Goal: Find contact information: Obtain details needed to contact an individual or organization

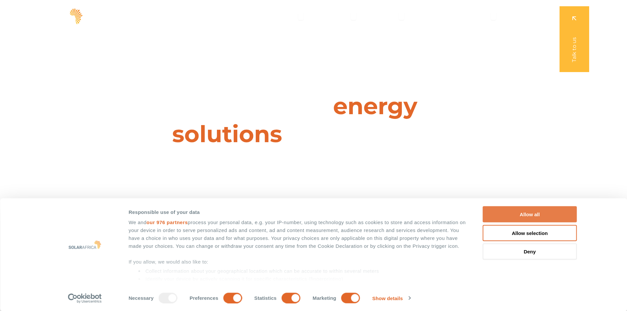
click at [528, 215] on button "Allow all" at bounding box center [530, 214] width 94 height 16
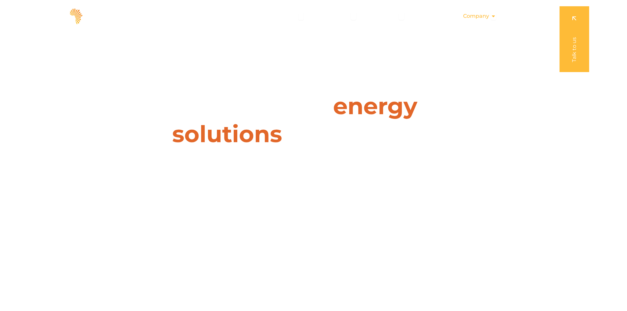
click at [478, 15] on span "Company" at bounding box center [476, 16] width 26 height 8
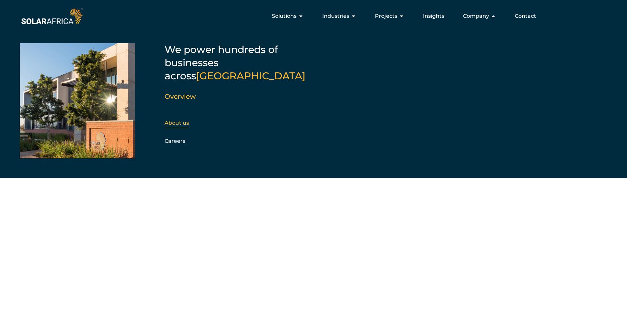
click at [174, 120] on link "About us" at bounding box center [176, 123] width 24 height 6
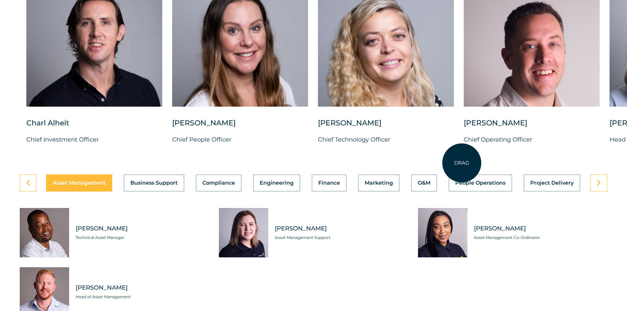
scroll to position [1743, 0]
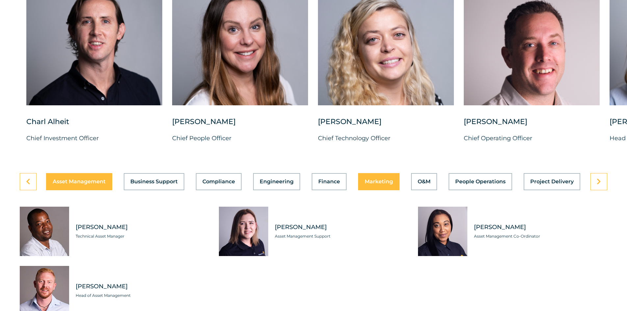
click at [390, 179] on span "Marketing" at bounding box center [378, 181] width 28 height 5
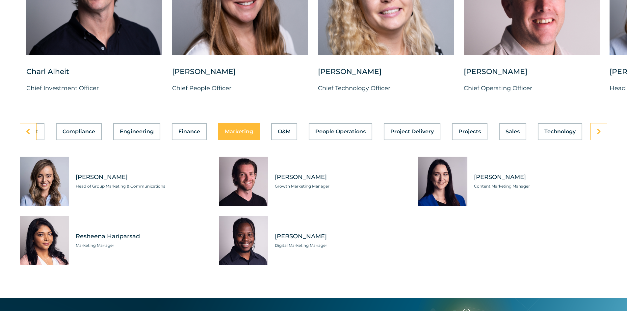
scroll to position [1809, 0]
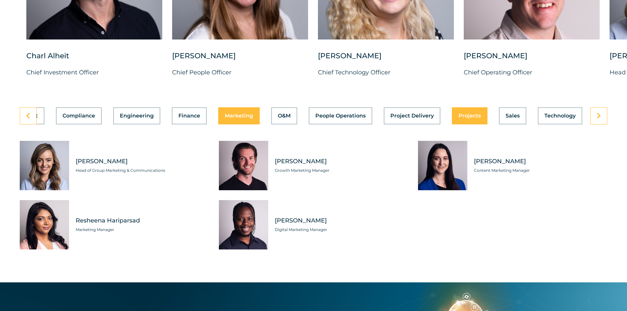
click at [467, 112] on div "Asset Management Business Support Compliance Engineering Finance Marketing O&M …" at bounding box center [313, 115] width 587 height 17
click at [480, 110] on button "Projects" at bounding box center [470, 115] width 36 height 17
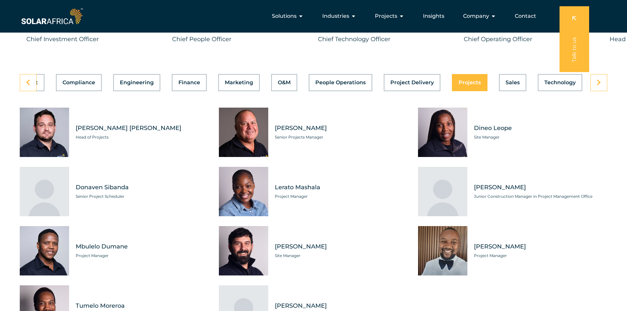
scroll to position [1842, 0]
click at [597, 81] on icon at bounding box center [598, 83] width 4 height 7
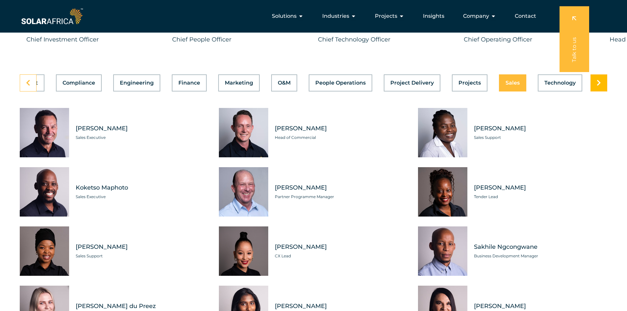
scroll to position [0, 140]
click at [594, 83] on link at bounding box center [598, 82] width 17 height 17
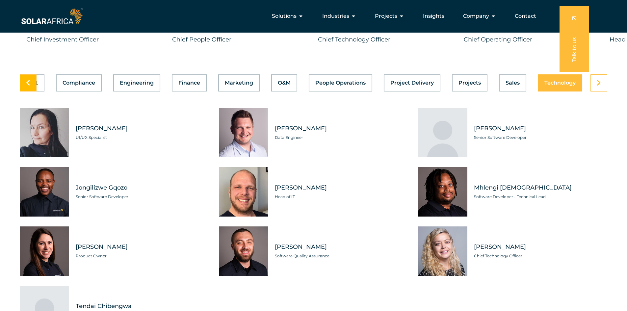
click at [31, 79] on link at bounding box center [28, 82] width 17 height 17
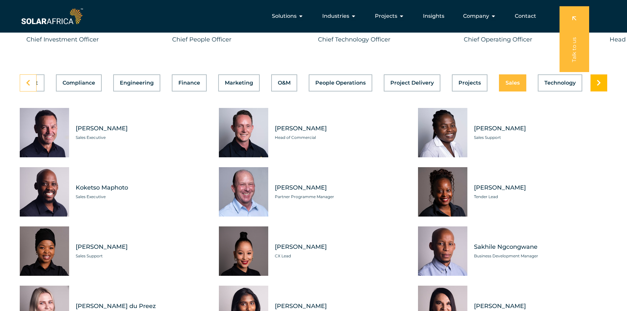
click at [598, 81] on icon at bounding box center [598, 83] width 4 height 7
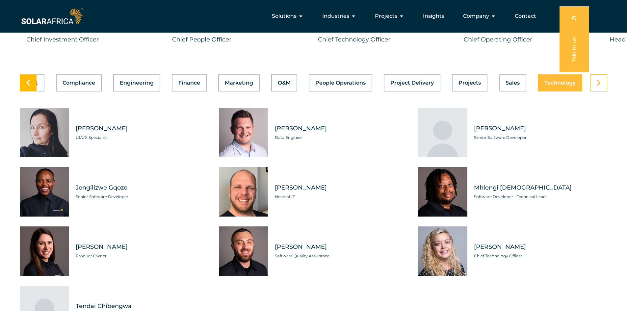
click at [30, 77] on link at bounding box center [28, 82] width 17 height 17
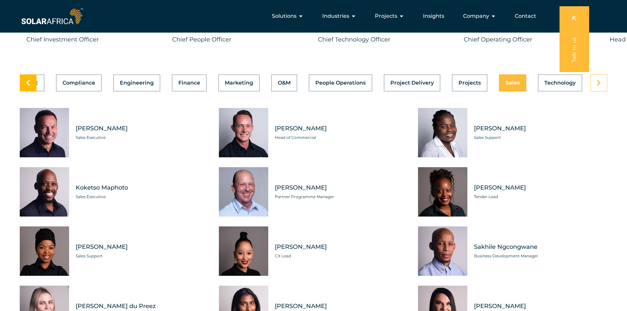
click at [30, 77] on link at bounding box center [28, 82] width 17 height 17
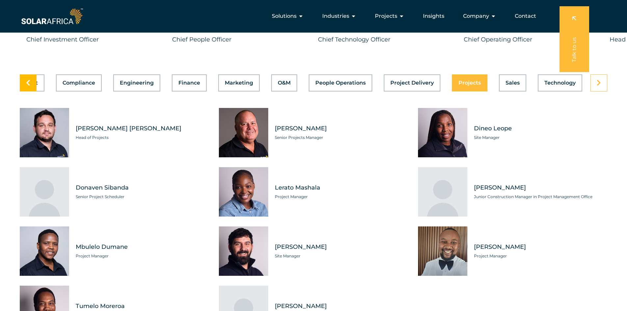
click at [30, 77] on link at bounding box center [28, 82] width 17 height 17
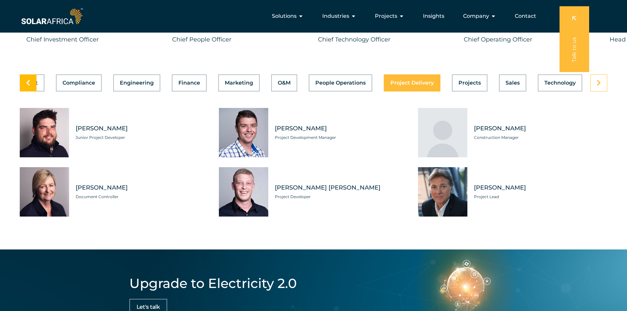
click at [35, 78] on link at bounding box center [28, 82] width 17 height 17
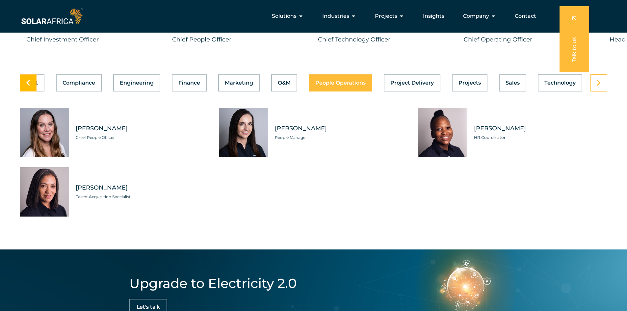
click at [32, 79] on link at bounding box center [28, 82] width 17 height 17
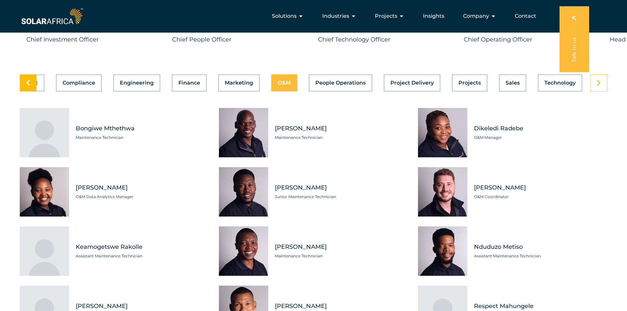
click at [32, 79] on link at bounding box center [28, 82] width 17 height 17
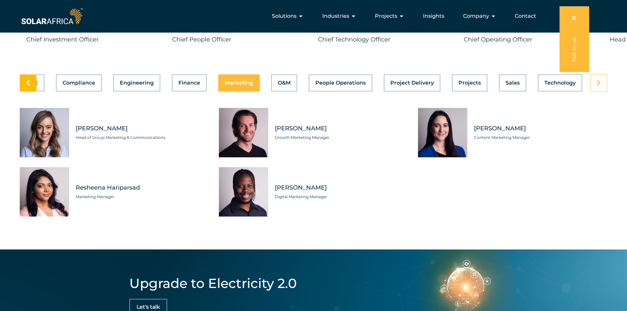
click at [32, 79] on link at bounding box center [28, 82] width 17 height 17
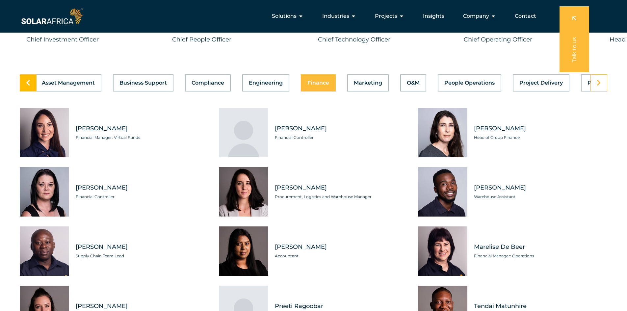
scroll to position [0, 0]
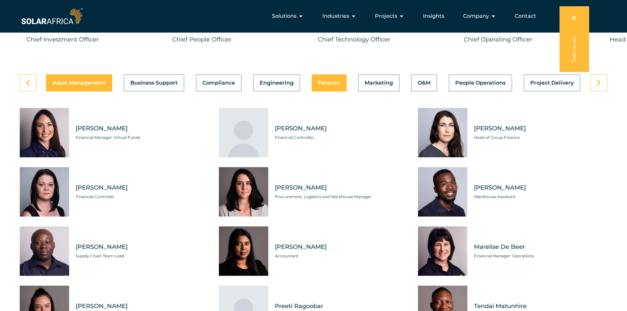
click at [63, 77] on div "Asset Management Business Support Compliance Engineering Finance Marketing O&M …" at bounding box center [313, 82] width 587 height 17
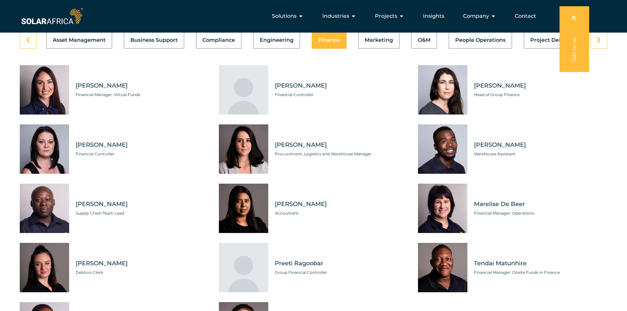
scroll to position [1875, 0]
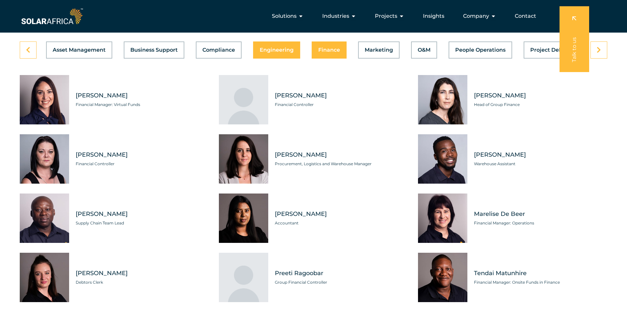
click at [277, 52] on button "Engineering" at bounding box center [276, 49] width 47 height 17
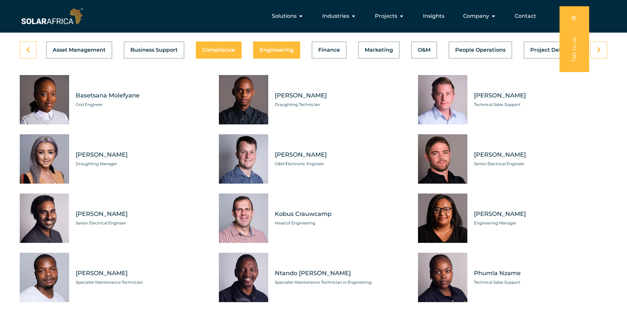
click at [232, 47] on span "Compliance" at bounding box center [218, 49] width 33 height 5
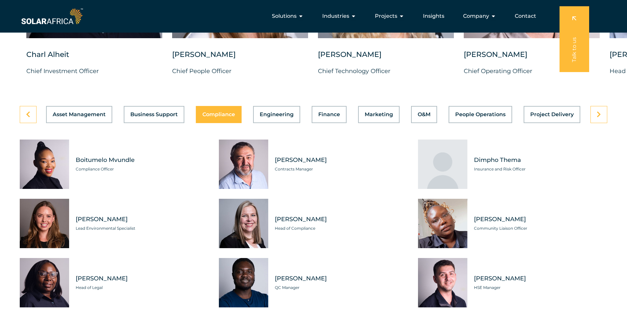
scroll to position [1809, 0]
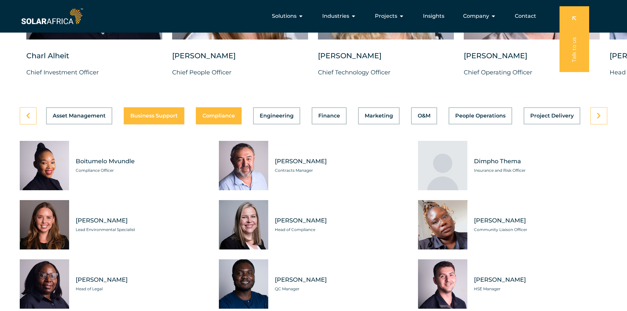
click at [164, 113] on span "Business Support" at bounding box center [153, 115] width 47 height 5
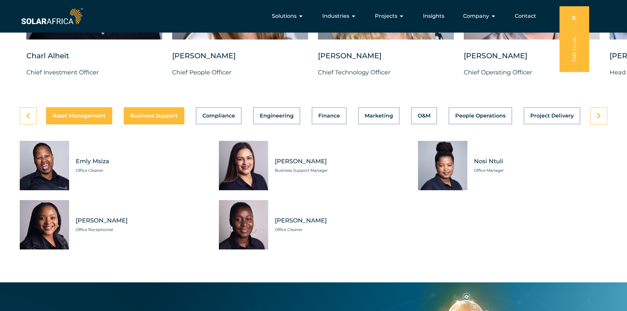
click at [105, 113] on span "Asset Management" at bounding box center [79, 115] width 53 height 5
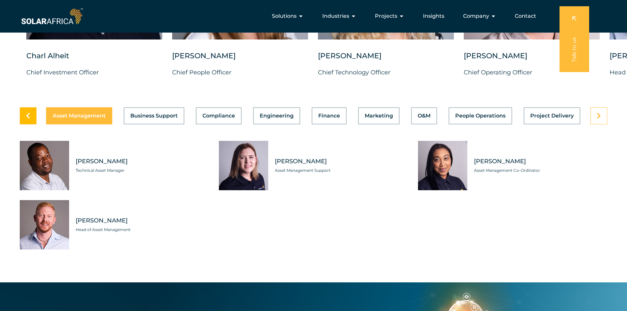
click at [30, 114] on icon at bounding box center [28, 116] width 4 height 7
click at [155, 116] on button "Business Support" at bounding box center [154, 115] width 61 height 17
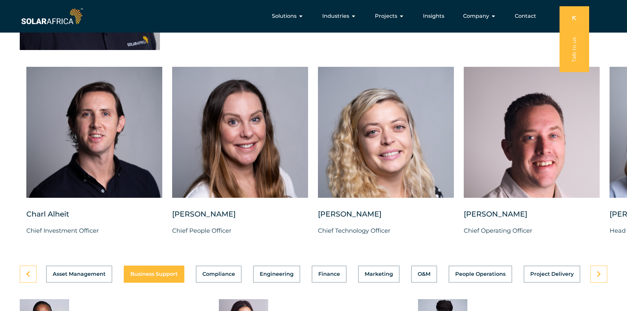
scroll to position [1645, 0]
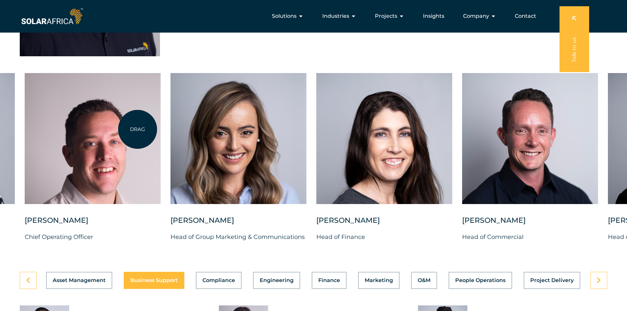
drag, startPoint x: 576, startPoint y: 151, endPoint x: 137, endPoint y: 129, distance: 440.3
click at [137, 129] on div at bounding box center [93, 138] width 136 height 131
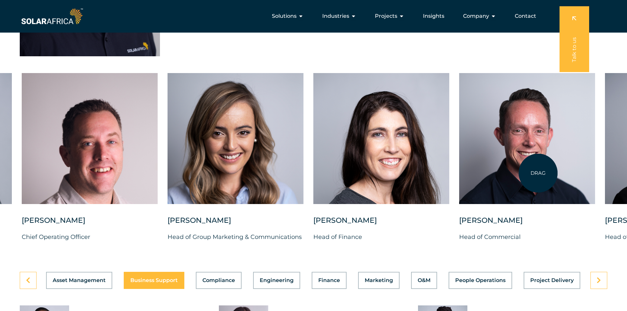
drag, startPoint x: 542, startPoint y: 180, endPoint x: 538, endPoint y: 173, distance: 8.6
click at [538, 173] on div at bounding box center [527, 138] width 136 height 131
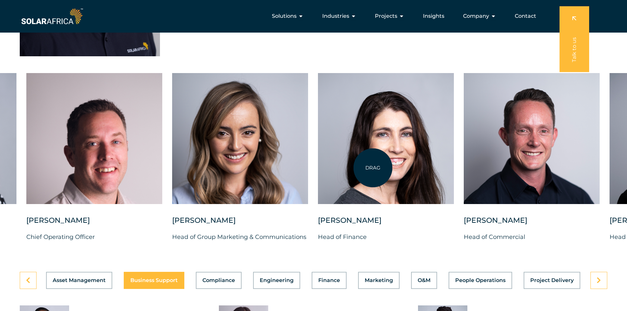
click at [373, 166] on div at bounding box center [386, 138] width 136 height 131
click at [379, 142] on div at bounding box center [386, 138] width 136 height 131
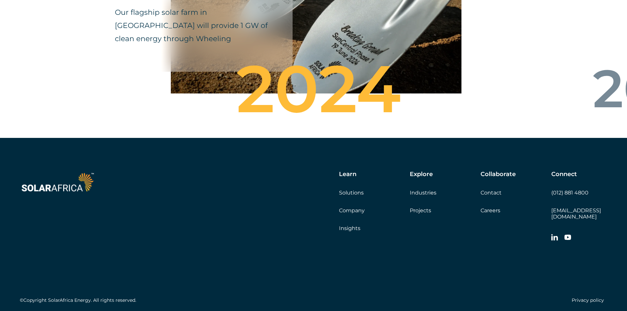
scroll to position [2311, 0]
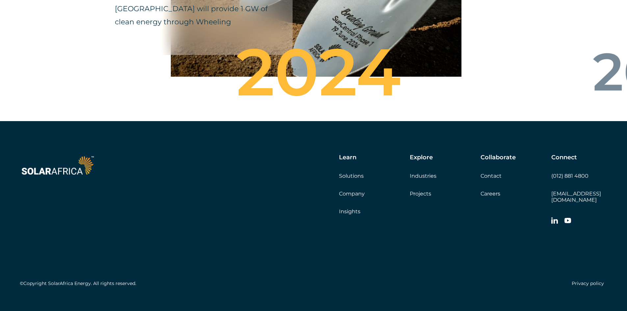
click at [554, 217] on icon at bounding box center [554, 220] width 7 height 6
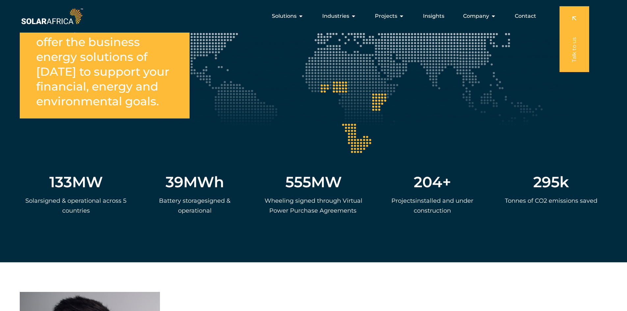
scroll to position [1193, 0]
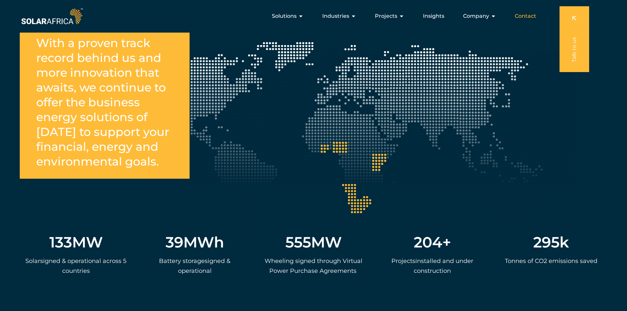
click at [527, 15] on span "Contact" at bounding box center [524, 16] width 21 height 8
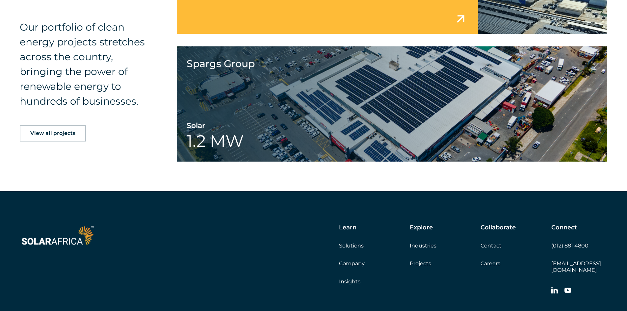
scroll to position [1062, 0]
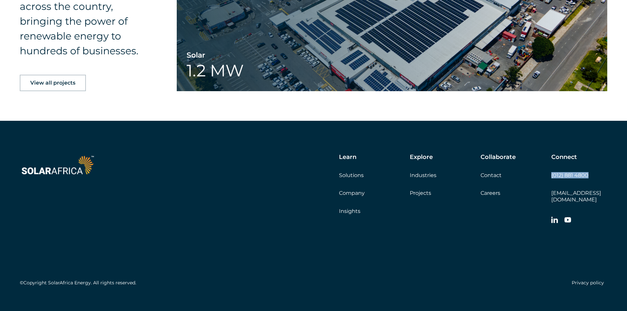
drag, startPoint x: 593, startPoint y: 169, endPoint x: 551, endPoint y: 172, distance: 42.6
click at [551, 172] on div "Connect (012) 881 4800 info@solarafrica.com" at bounding box center [579, 191] width 56 height 74
copy link "(012) 881 4800"
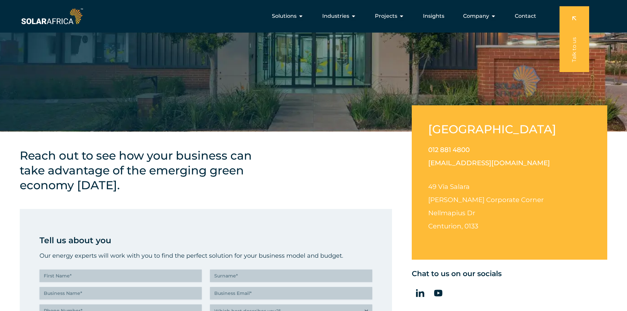
scroll to position [108, 0]
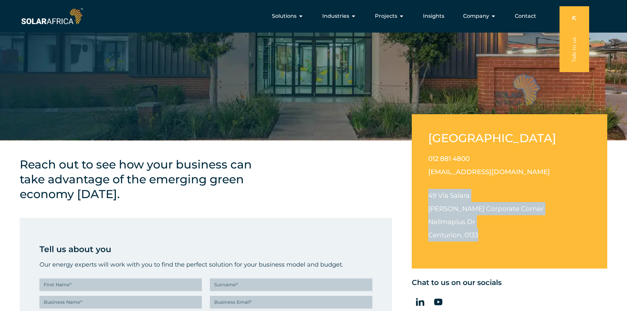
drag, startPoint x: 429, startPoint y: 194, endPoint x: 481, endPoint y: 234, distance: 65.0
click at [481, 234] on p "49 Via Salara Irene Corporate Corner Nellmapius Dr Centurion, 0133" at bounding box center [509, 215] width 163 height 53
copy p "49 Via Salara Irene Corporate Corner Nellmapius Dr Centurion, 0133"
click at [420, 302] on icon at bounding box center [420, 302] width 8 height 8
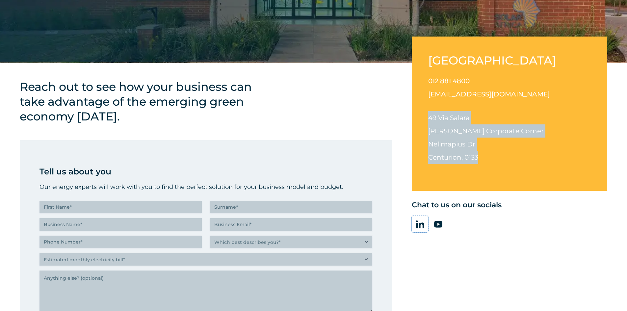
scroll to position [207, 0]
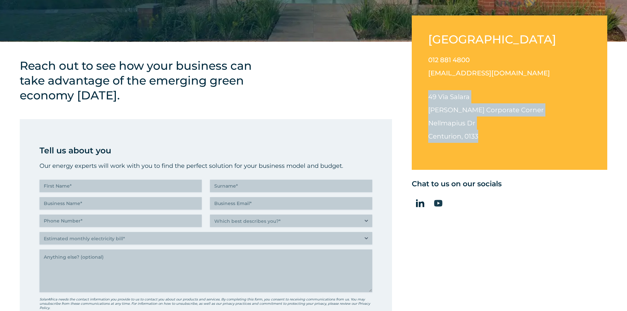
click at [439, 205] on icon at bounding box center [438, 203] width 8 height 7
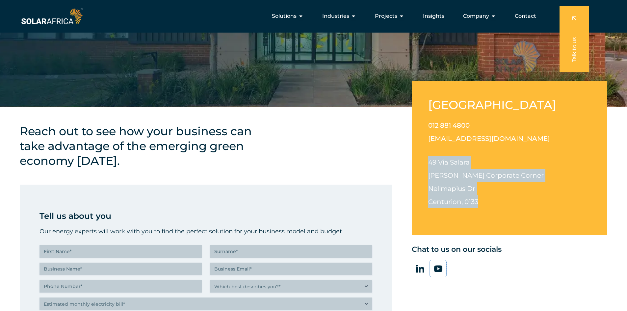
scroll to position [141, 0]
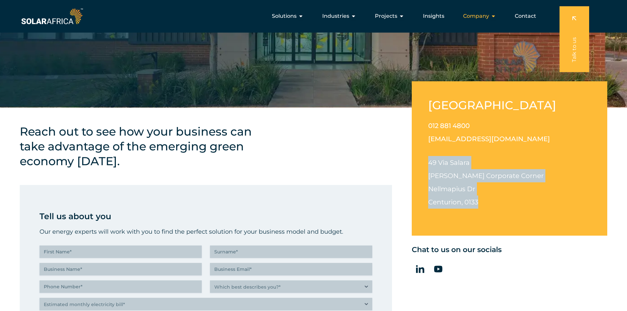
click at [479, 17] on span "Company" at bounding box center [476, 16] width 26 height 8
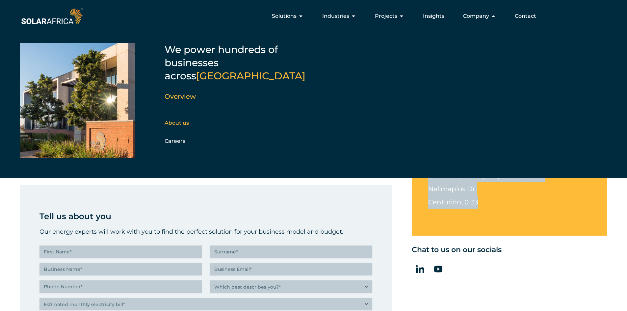
click at [176, 120] on link "About us" at bounding box center [176, 123] width 24 height 6
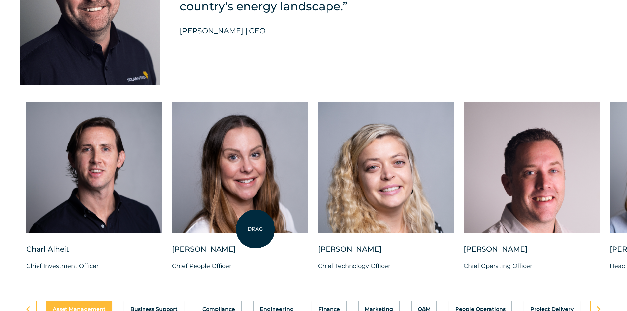
scroll to position [1678, 0]
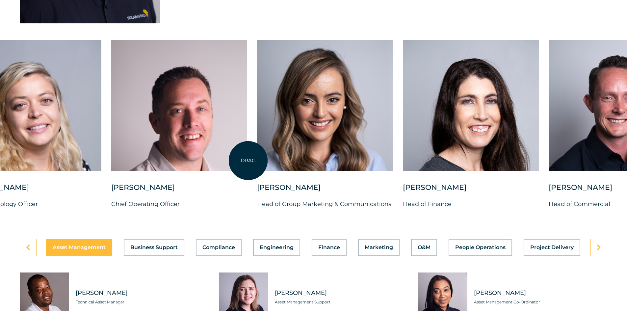
drag, startPoint x: 594, startPoint y: 113, endPoint x: 247, endPoint y: 161, distance: 350.4
click at [247, 161] on div "Charl Alheit Chief Investment Officer Candice Seggie Chief People Officer Suné …" at bounding box center [257, 129] width 1218 height 179
